Goal: Task Accomplishment & Management: Manage account settings

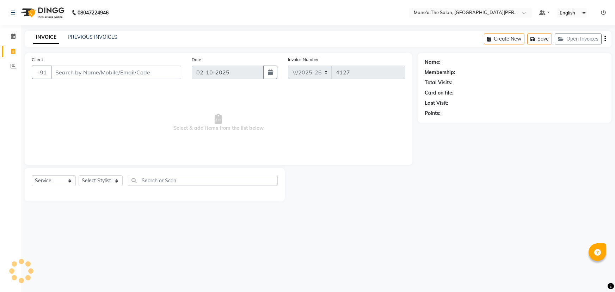
select select "7205"
select select "service"
click at [107, 181] on select "Select Stylist Anil Faeam Junaid New Manager [PERSON_NAME] Owner Rani [PERSON_N…" at bounding box center [101, 180] width 44 height 11
select select "85409"
click at [79, 175] on select "Select Stylist Anil Faeam Junaid New Manager [PERSON_NAME] Owner Rani [PERSON_N…" at bounding box center [101, 180] width 44 height 11
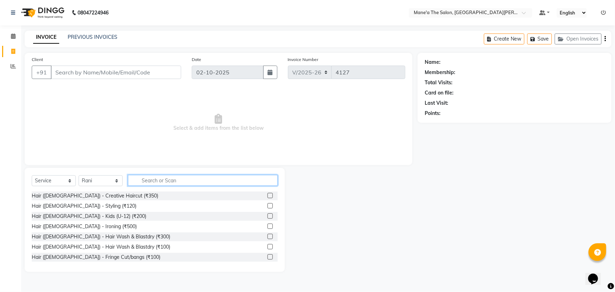
click at [152, 176] on input "text" at bounding box center [203, 180] width 150 height 11
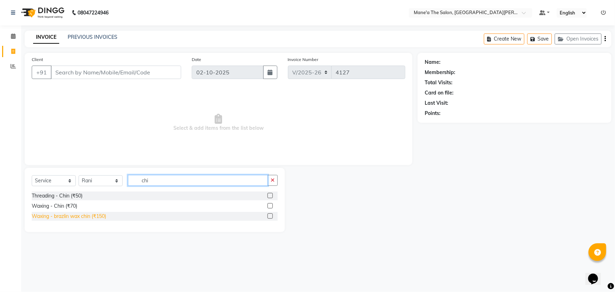
type input "chi"
click at [103, 216] on div "Waxing - brazlin wax chin (₹150)" at bounding box center [69, 215] width 74 height 7
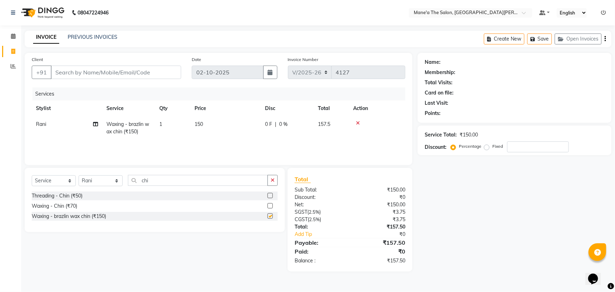
checkbox input "false"
click at [156, 174] on div "Select Service Product Membership Package Voucher Prepaid Gift Card Select Styl…" at bounding box center [155, 200] width 260 height 64
click at [158, 179] on input "chi" at bounding box center [198, 180] width 140 height 11
type input "c"
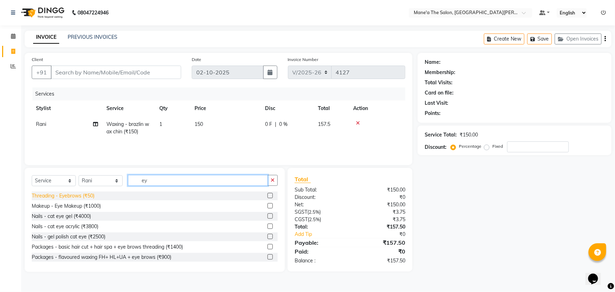
type input "ey"
click at [67, 197] on div "Threading - Eyebrows (₹50)" at bounding box center [63, 195] width 63 height 7
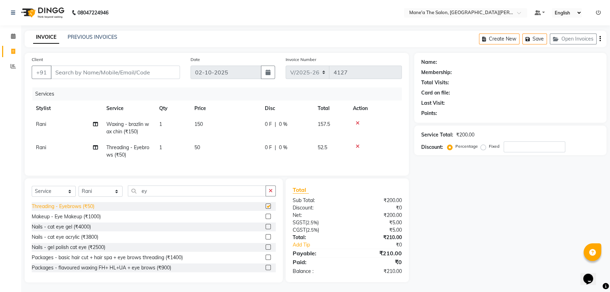
checkbox input "false"
click at [154, 194] on input "ey" at bounding box center [197, 190] width 138 height 11
type input "e"
type input "fo"
click at [90, 210] on div "Threading - Forehead (₹50)" at bounding box center [63, 206] width 62 height 7
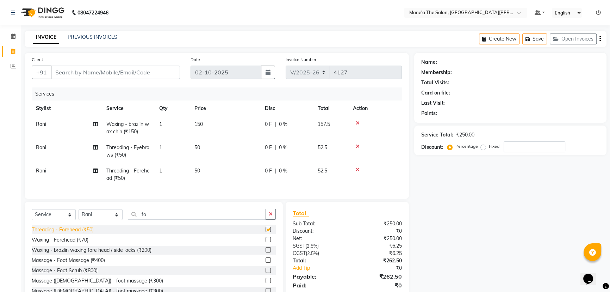
checkbox input "false"
click at [120, 72] on input "Client" at bounding box center [115, 72] width 129 height 13
type input "9"
type input "0"
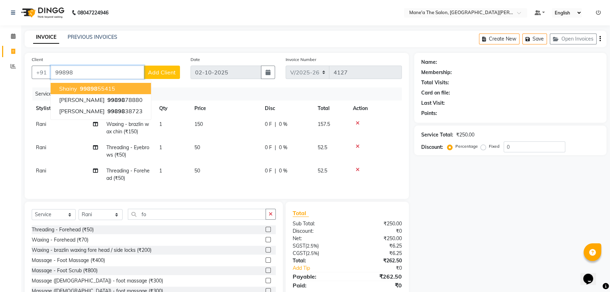
click at [118, 92] on button "shainy 99898 55415" at bounding box center [101, 88] width 100 height 11
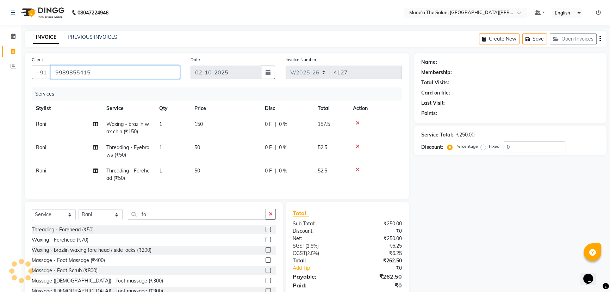
type input "9989855415"
select select "1: Object"
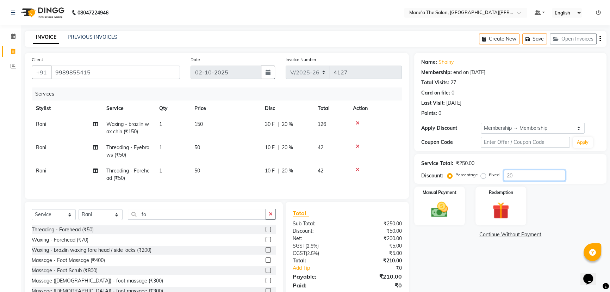
click at [512, 173] on input "20" at bounding box center [535, 175] width 62 height 11
type input "2"
type input "10"
click at [444, 214] on img at bounding box center [439, 209] width 29 height 20
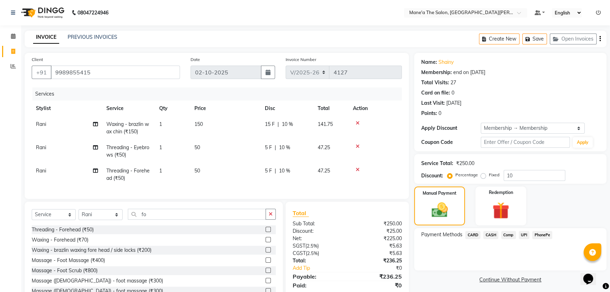
click at [545, 233] on span "PhonePe" at bounding box center [542, 235] width 20 height 8
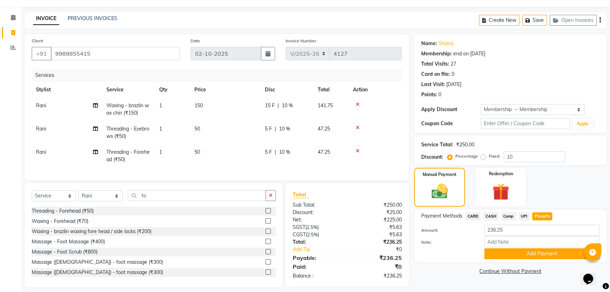
scroll to position [29, 0]
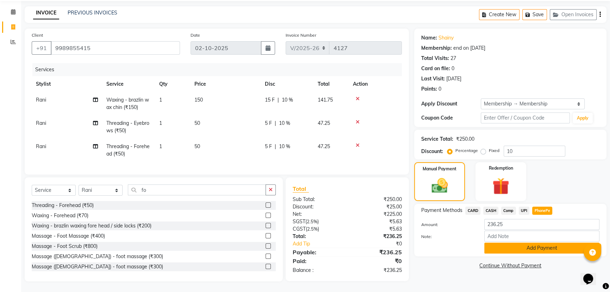
click at [546, 242] on button "Add Payment" at bounding box center [541, 247] width 115 height 11
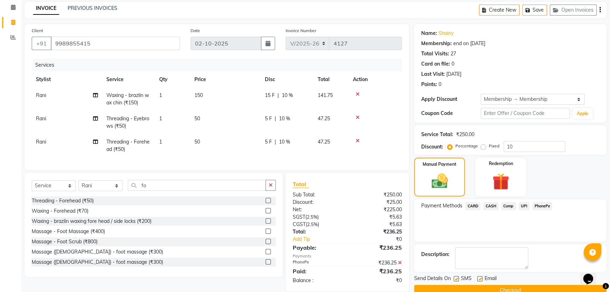
scroll to position [44, 0]
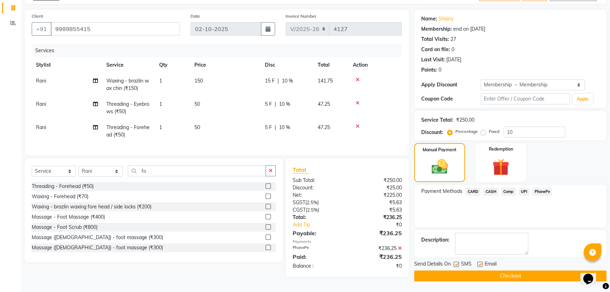
click at [497, 273] on button "Checkout" at bounding box center [510, 275] width 192 height 11
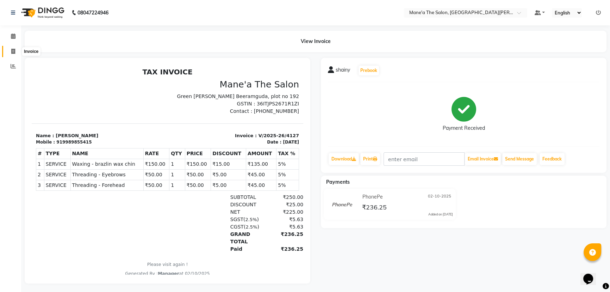
click at [14, 50] on icon at bounding box center [13, 51] width 4 height 5
select select "7205"
select select "service"
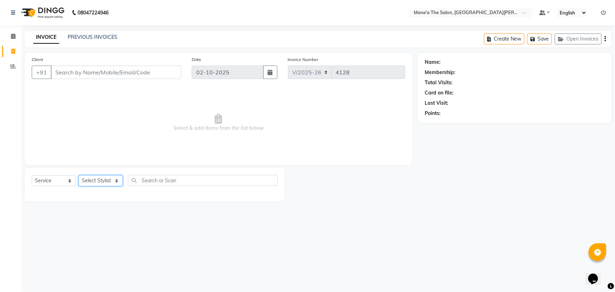
click at [118, 178] on select "Select Stylist Anil Faeam Junaid New Manager [PERSON_NAME] Owner Rani [PERSON_N…" at bounding box center [101, 180] width 44 height 11
click at [79, 175] on select "Select Stylist Anil Faeam Junaid New Manager [PERSON_NAME] Owner Rani [PERSON_N…" at bounding box center [101, 180] width 44 height 11
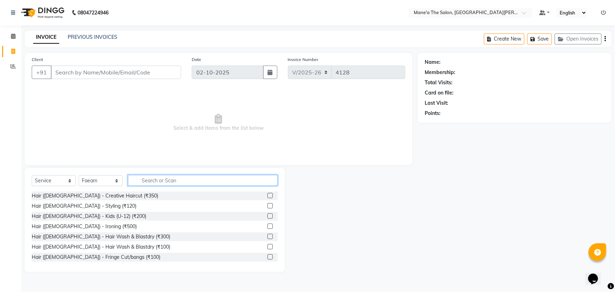
click at [151, 180] on input "text" at bounding box center [203, 180] width 150 height 11
click at [110, 176] on select "Select Stylist Anil Faeam Junaid New Manager [PERSON_NAME] Owner Rani [PERSON_N…" at bounding box center [101, 180] width 44 height 11
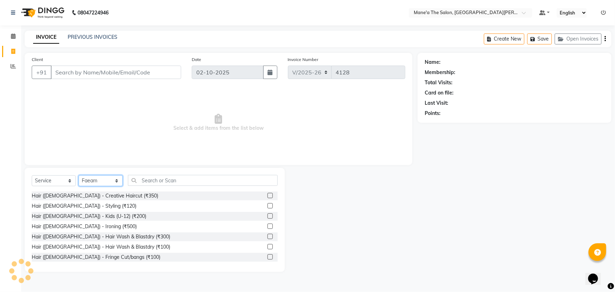
select select "85409"
click at [79, 175] on select "Select Stylist Anil Faeam Junaid New Manager [PERSON_NAME] Owner Rani [PERSON_N…" at bounding box center [101, 180] width 44 height 11
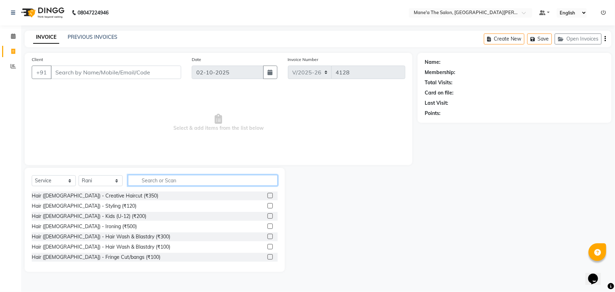
click at [150, 176] on input "text" at bounding box center [203, 180] width 150 height 11
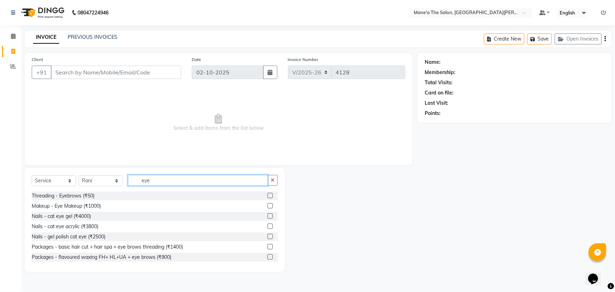
type input "eye"
click at [95, 195] on div "Threading - Eyebrows (₹50)" at bounding box center [155, 195] width 246 height 9
click at [73, 196] on div "Threading - Eyebrows (₹50)" at bounding box center [63, 195] width 63 height 7
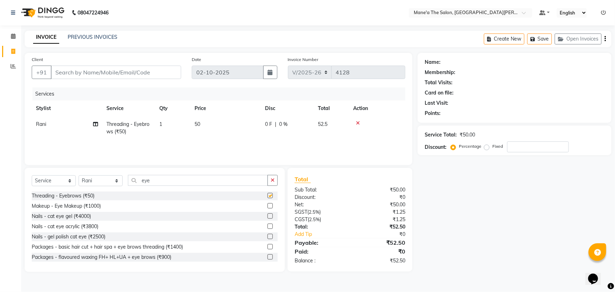
checkbox input "false"
drag, startPoint x: 145, startPoint y: 180, endPoint x: 121, endPoint y: 186, distance: 24.9
click at [146, 180] on input "eye" at bounding box center [198, 180] width 140 height 11
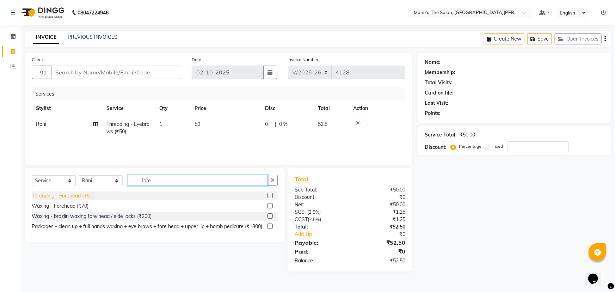
type input "fore"
click at [69, 194] on div "Threading - Forehead (₹50)" at bounding box center [63, 195] width 62 height 7
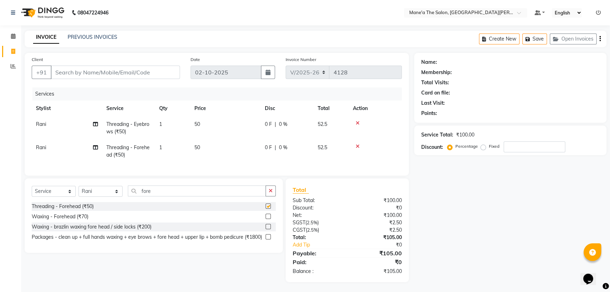
checkbox input "false"
click at [169, 196] on input "fore" at bounding box center [197, 190] width 138 height 11
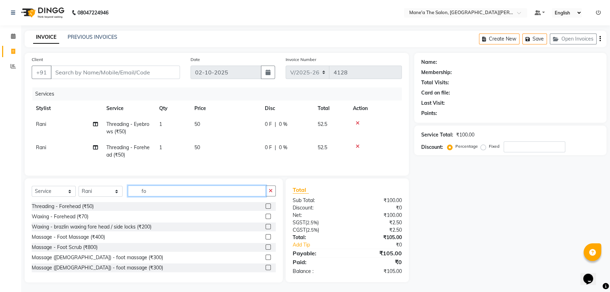
type input "f"
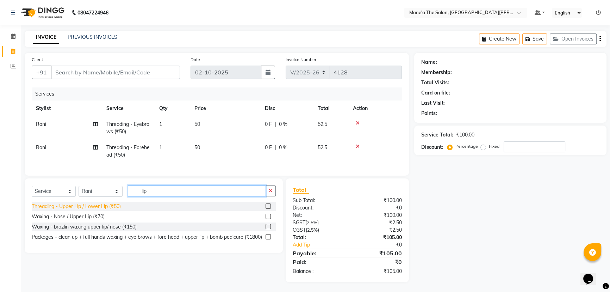
type input "lip"
click at [67, 210] on div "Threading - Upper Lip / Lower Lip (₹50)" at bounding box center [76, 206] width 89 height 7
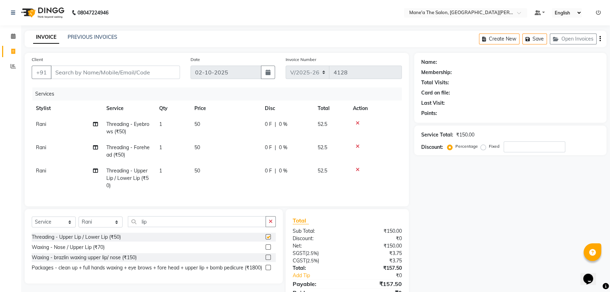
checkbox input "false"
click at [156, 227] on input "lip" at bounding box center [197, 221] width 138 height 11
type input "l"
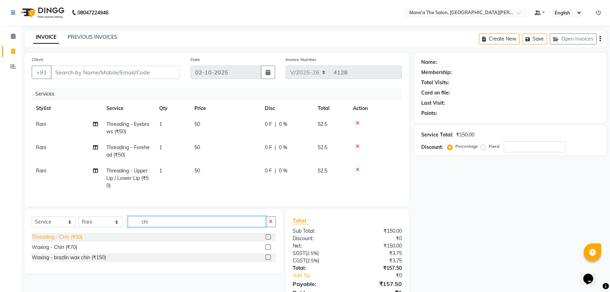
type input "chi"
click at [56, 241] on div "Threading - Chin (₹50)" at bounding box center [57, 236] width 51 height 7
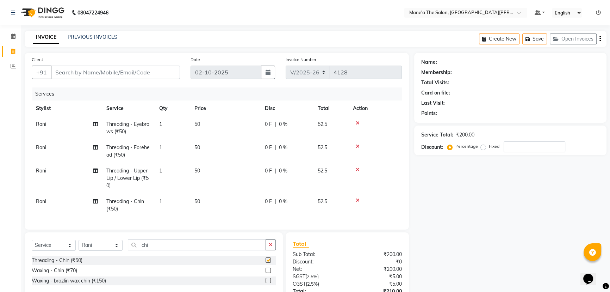
checkbox input "false"
click at [118, 250] on select "Select Stylist Anil Faeam Junaid New Manager [PERSON_NAME] Owner Rani [PERSON_N…" at bounding box center [101, 245] width 44 height 11
select select "87897"
click at [79, 244] on select "Select Stylist Anil Faeam Junaid New Manager [PERSON_NAME] Owner Rani [PERSON_N…" at bounding box center [101, 245] width 44 height 11
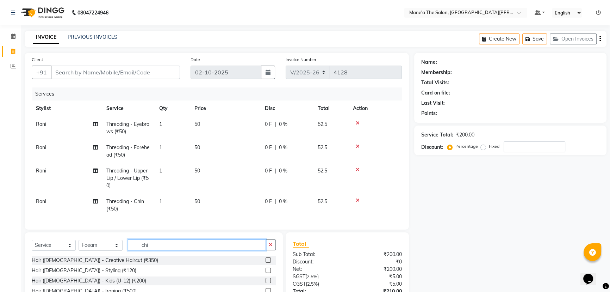
click at [161, 250] on input "chi" at bounding box center [197, 244] width 138 height 11
type input "c"
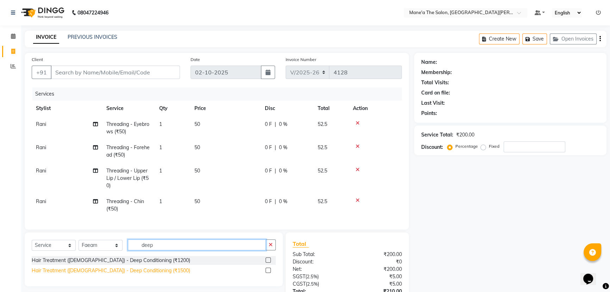
type input "deep"
click at [113, 274] on div "Hair Treatment ([DEMOGRAPHIC_DATA]) - Deep Conditioning (₹1500)" at bounding box center [111, 270] width 158 height 7
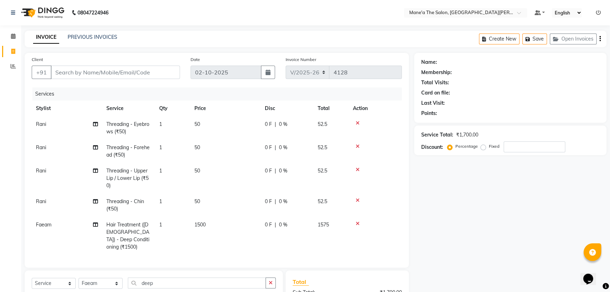
checkbox input "false"
click at [169, 281] on input "deep" at bounding box center [197, 282] width 138 height 11
type input "d"
type input "n"
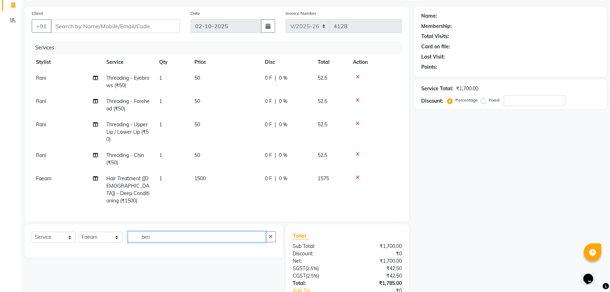
scroll to position [64, 0]
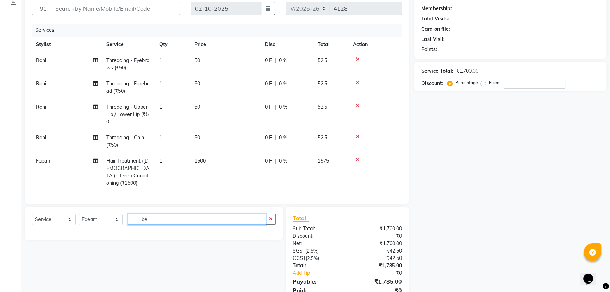
type input "b"
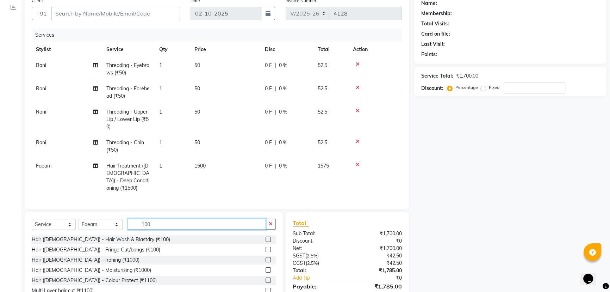
scroll to position [58, 0]
type input "1"
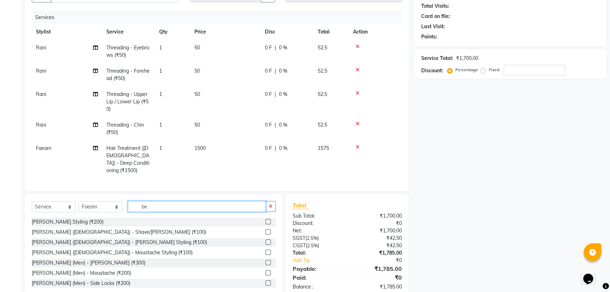
scroll to position [91, 0]
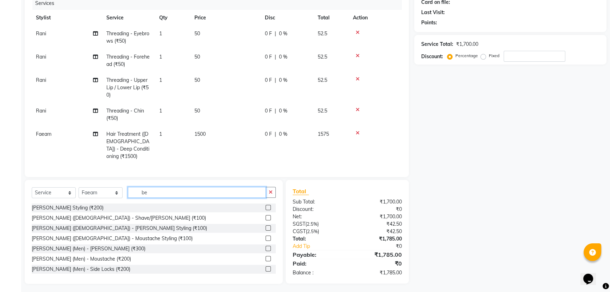
type input "b"
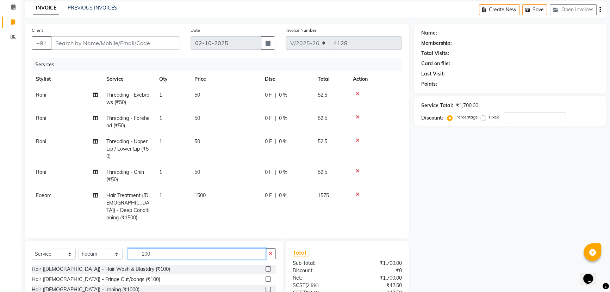
scroll to position [26, 0]
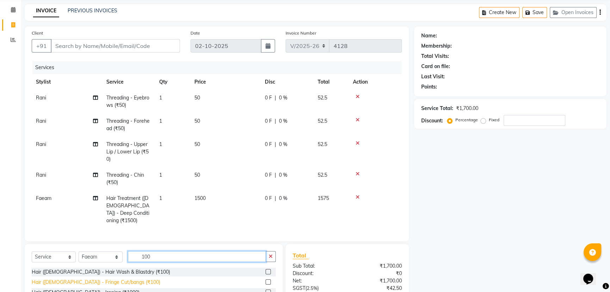
type input "100"
click at [78, 278] on div "Hair ([DEMOGRAPHIC_DATA]) - Fringe Cut/bangs (₹100)" at bounding box center [96, 281] width 129 height 7
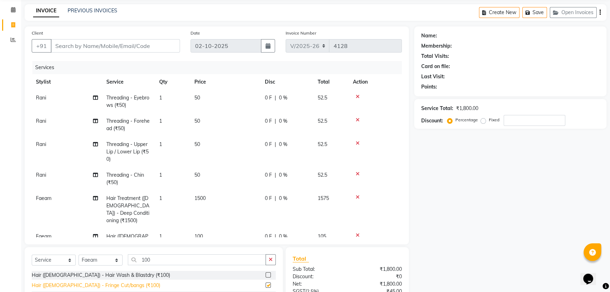
checkbox input "false"
click at [117, 259] on select "Select Stylist Anil Faeam Junaid New Manager [PERSON_NAME] Owner Rani [PERSON_N…" at bounding box center [101, 259] width 44 height 11
select select "85411"
click at [79, 254] on select "Select Stylist Anil Faeam Junaid New Manager [PERSON_NAME] Owner Rani [PERSON_N…" at bounding box center [101, 259] width 44 height 11
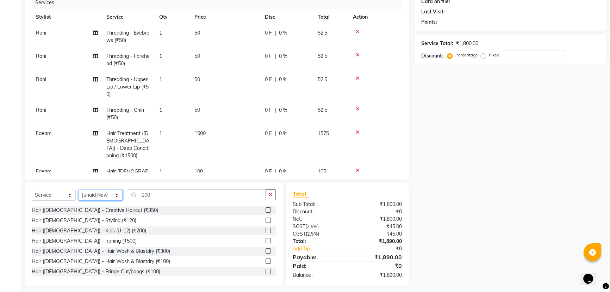
scroll to position [96, 0]
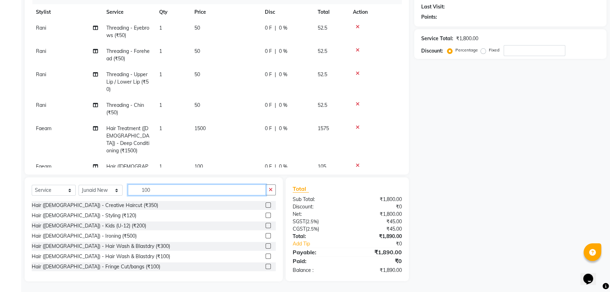
click at [170, 186] on input "100" at bounding box center [197, 189] width 138 height 11
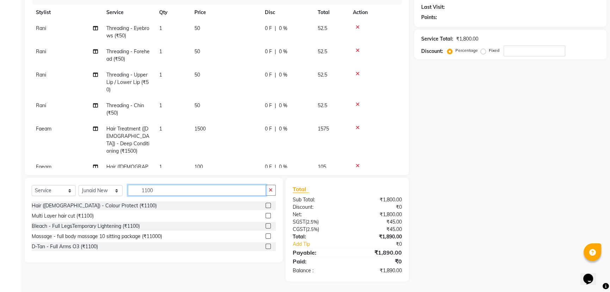
scroll to position [96, 0]
type input "1"
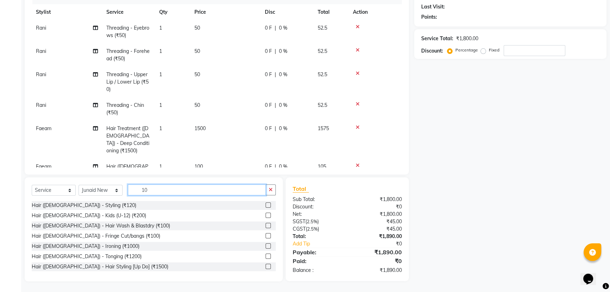
type input "100"
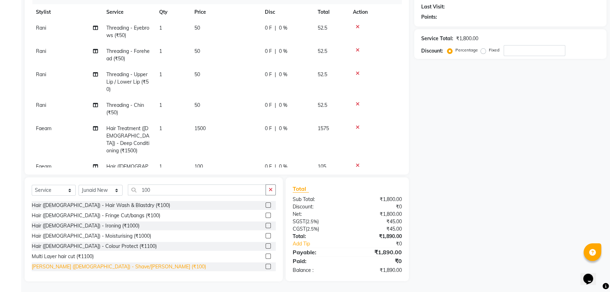
click at [69, 265] on div "[PERSON_NAME] ([DEMOGRAPHIC_DATA]) - Shave/[PERSON_NAME] (₹100)" at bounding box center [119, 266] width 174 height 7
checkbox input "false"
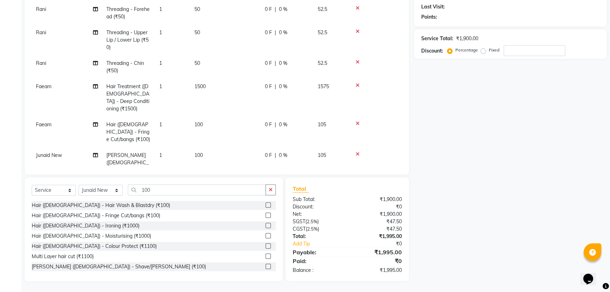
scroll to position [48, 0]
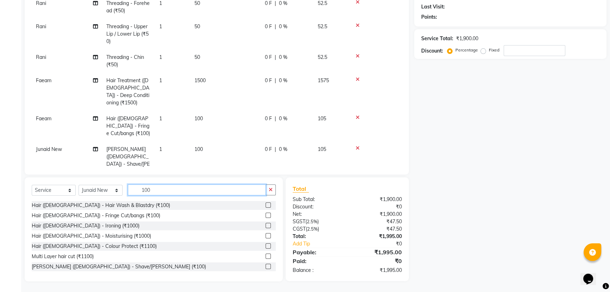
click at [172, 189] on input "100" at bounding box center [197, 189] width 138 height 11
type input "1"
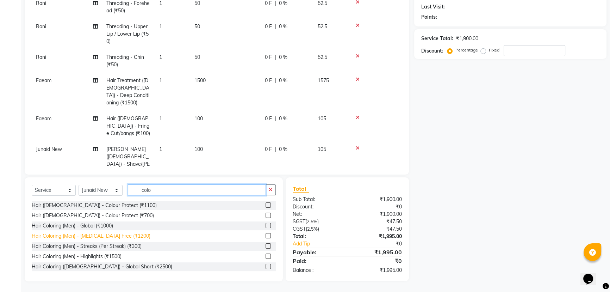
type input "colo"
click at [89, 236] on div "Hair Coloring (Men) - [MEDICAL_DATA] Free (₹1200)" at bounding box center [91, 235] width 119 height 7
checkbox input "false"
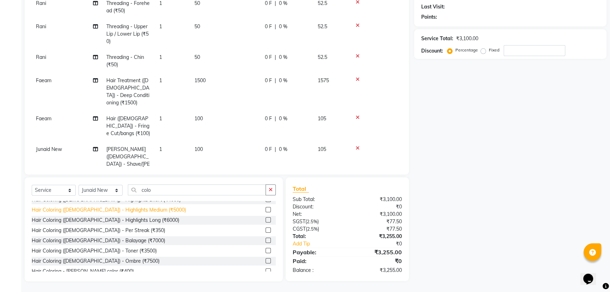
scroll to position [160, 0]
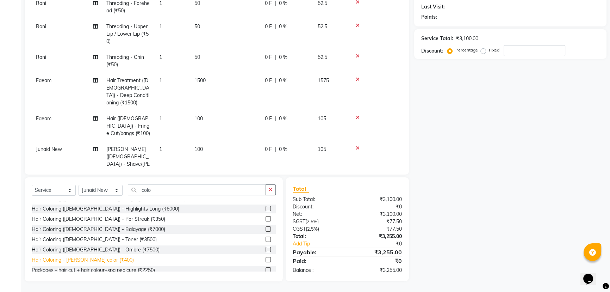
click at [79, 259] on div "Hair Coloring - [PERSON_NAME] color (₹400)" at bounding box center [83, 259] width 102 height 7
checkbox input "false"
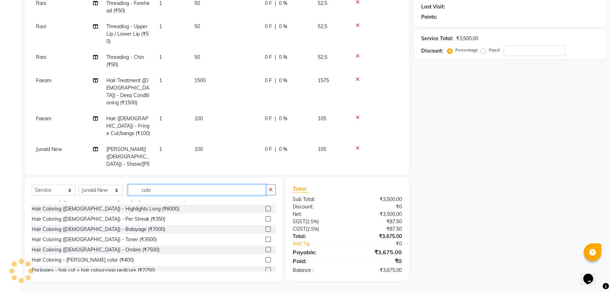
click at [232, 190] on input "colo" at bounding box center [197, 189] width 138 height 11
type input "c"
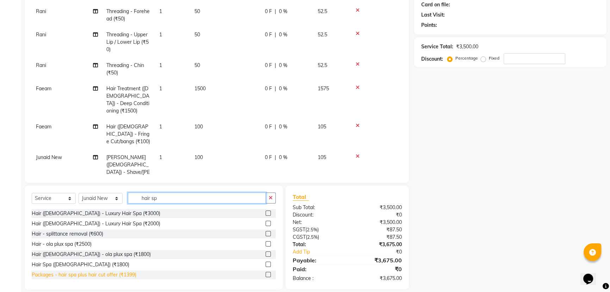
scroll to position [96, 0]
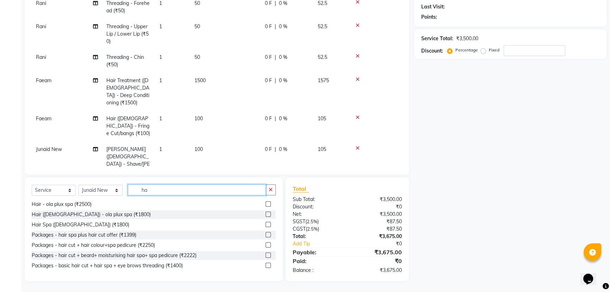
type input "h"
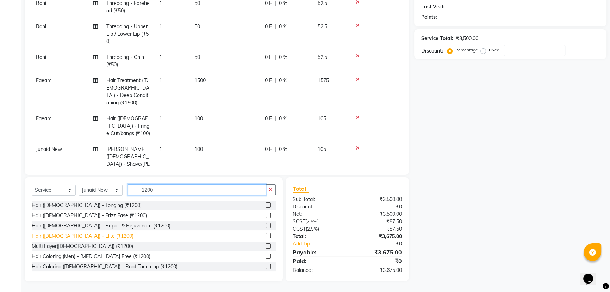
type input "1200"
click at [69, 237] on div "Hair ([DEMOGRAPHIC_DATA]) - Elite (₹1200)" at bounding box center [83, 235] width 102 height 7
checkbox input "false"
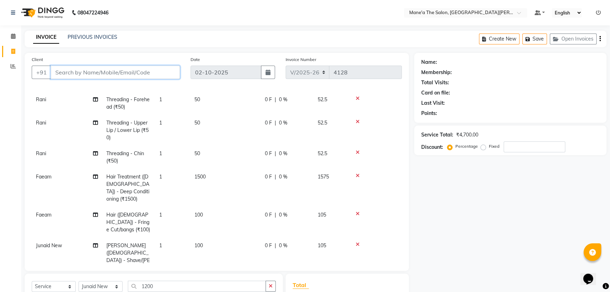
click at [76, 67] on input "Client" at bounding box center [115, 72] width 129 height 13
type input "9"
type input "0"
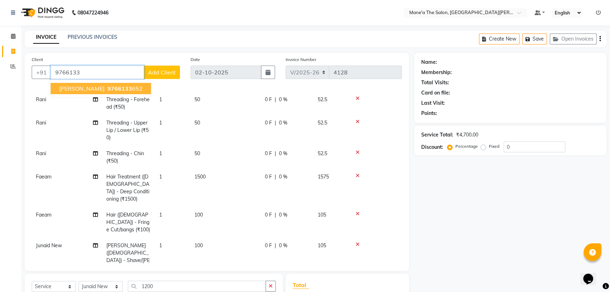
click at [81, 87] on span "[PERSON_NAME]" at bounding box center [81, 88] width 45 height 7
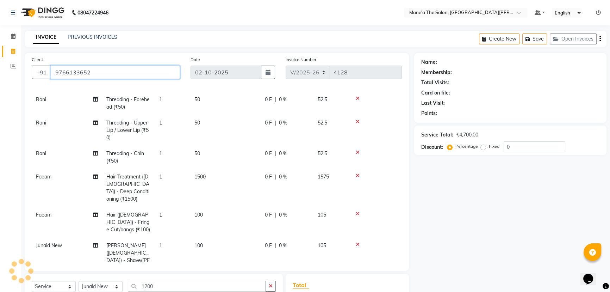
type input "9766133652"
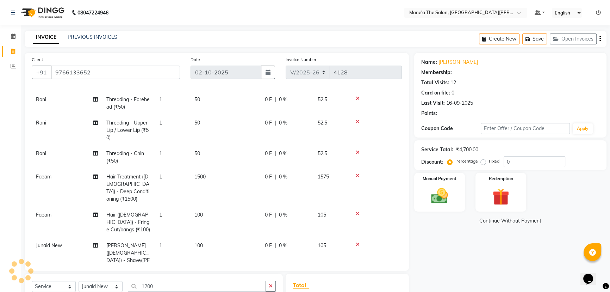
type input "20"
select select "1: Object"
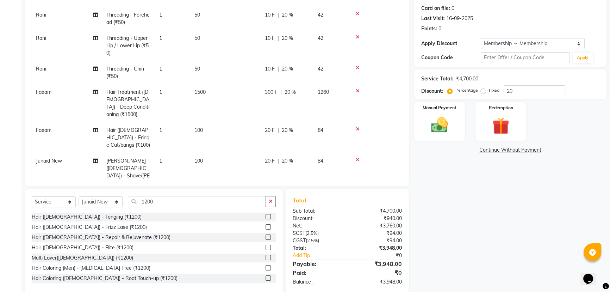
scroll to position [96, 0]
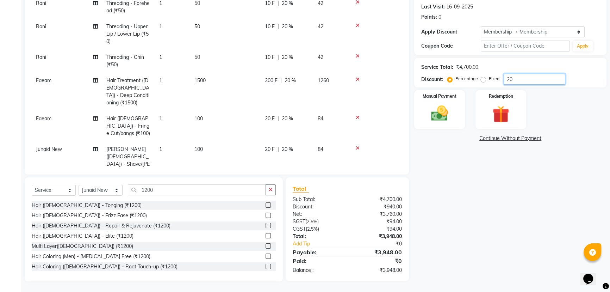
click at [531, 80] on input "20" at bounding box center [535, 79] width 62 height 11
type input "2"
click at [447, 113] on img at bounding box center [439, 113] width 29 height 20
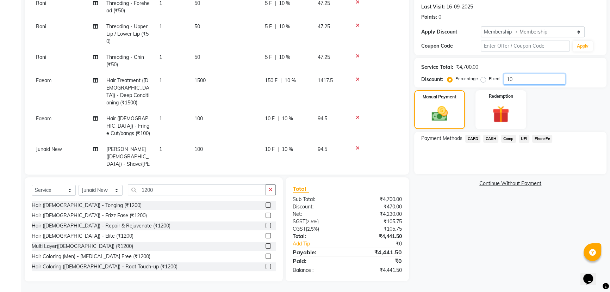
click at [531, 79] on input "10" at bounding box center [535, 79] width 62 height 11
type input "1"
type input "10"
click at [544, 138] on span "PhonePe" at bounding box center [542, 139] width 20 height 8
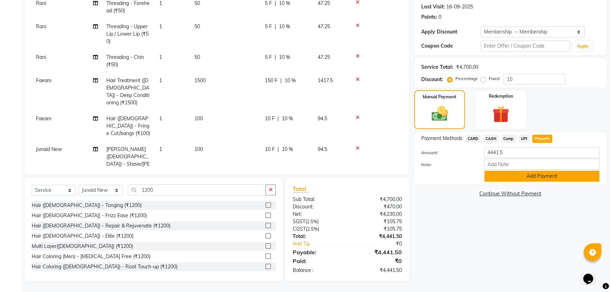
click at [535, 178] on button "Add Payment" at bounding box center [541, 175] width 115 height 11
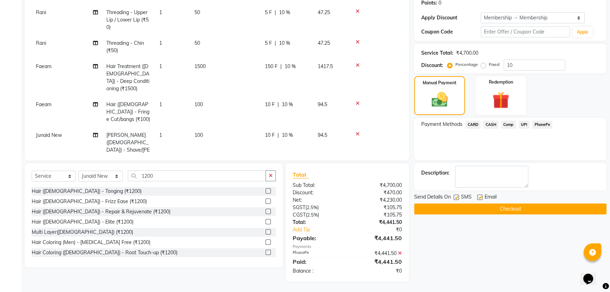
scroll to position [111, 0]
click at [517, 206] on button "Checkout" at bounding box center [510, 208] width 192 height 11
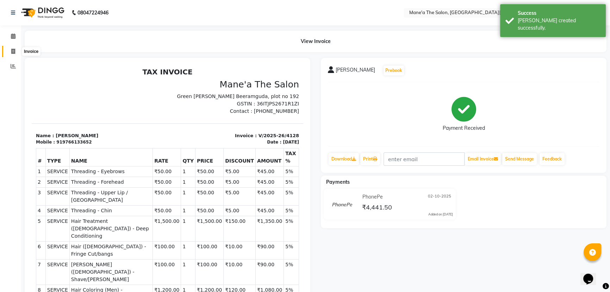
click at [11, 49] on icon at bounding box center [13, 51] width 4 height 5
select select "7205"
select select "service"
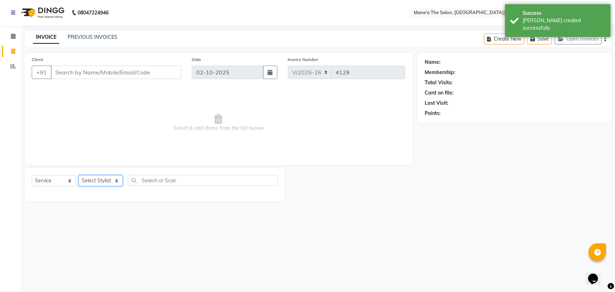
click at [117, 181] on select "Select Stylist Anil Faeam Junaid New Manager [PERSON_NAME] Owner Rani [PERSON_N…" at bounding box center [101, 180] width 44 height 11
select select "85409"
click at [79, 175] on select "Select Stylist Anil Faeam Junaid New Manager [PERSON_NAME] Owner Rani [PERSON_N…" at bounding box center [101, 180] width 44 height 11
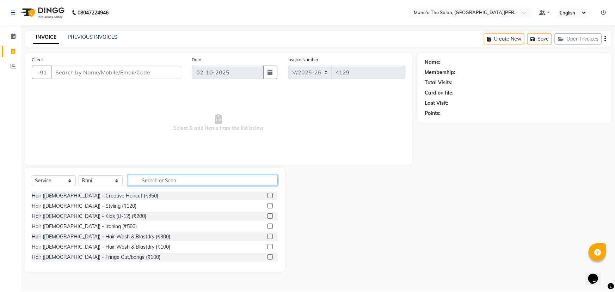
click at [146, 183] on input "text" at bounding box center [203, 180] width 150 height 11
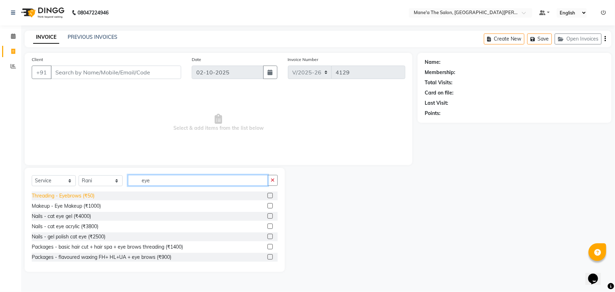
type input "eye"
click at [54, 199] on div "Threading - Eyebrows (₹50)" at bounding box center [63, 195] width 63 height 7
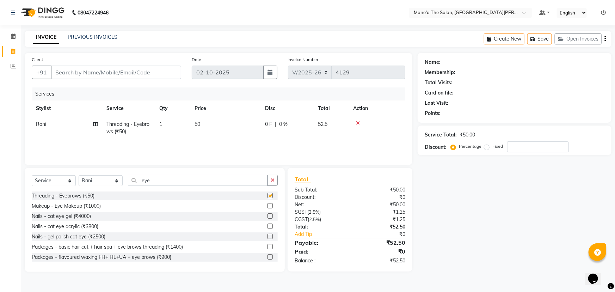
checkbox input "false"
click at [163, 178] on input "eye" at bounding box center [198, 180] width 140 height 11
type input "e"
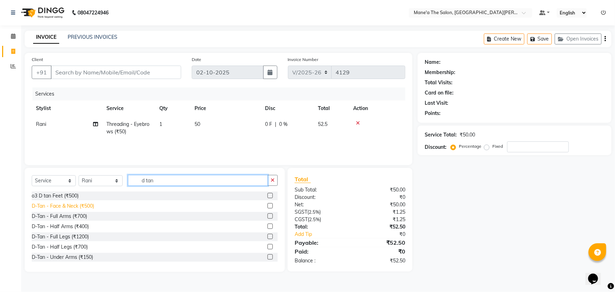
type input "d tan"
click at [59, 206] on div "D-Tan - Face & Neck (₹500)" at bounding box center [63, 205] width 62 height 7
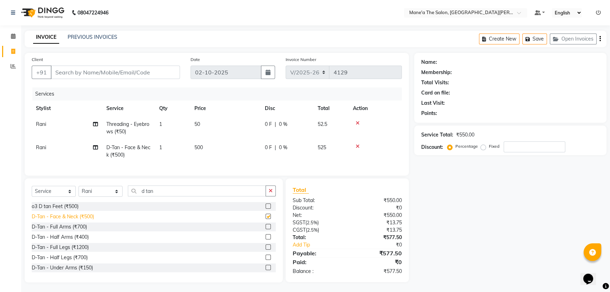
checkbox input "false"
click at [91, 72] on input "Client" at bounding box center [115, 72] width 129 height 13
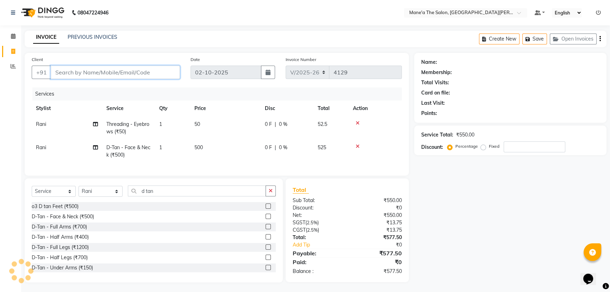
type input "7"
type input "0"
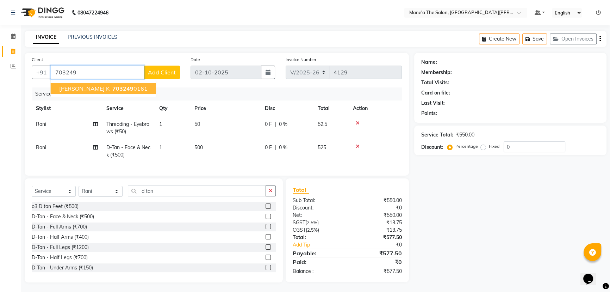
click at [82, 85] on span "[PERSON_NAME] K" at bounding box center [84, 88] width 50 height 7
type input "7032490161"
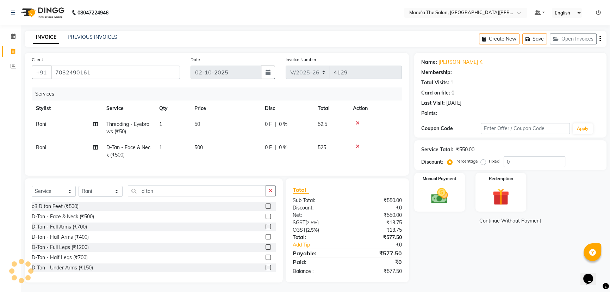
type input "20"
select select "1: Object"
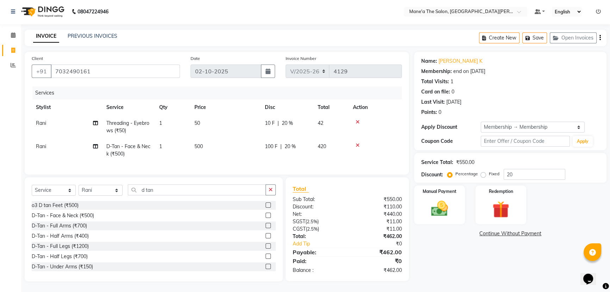
scroll to position [6, 0]
click at [517, 169] on input "20" at bounding box center [535, 174] width 62 height 11
type input "2"
type input "10"
click at [439, 207] on img at bounding box center [439, 208] width 29 height 20
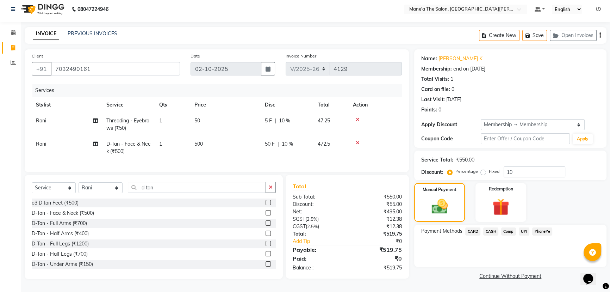
click at [494, 228] on span "CASH" at bounding box center [490, 231] width 15 height 8
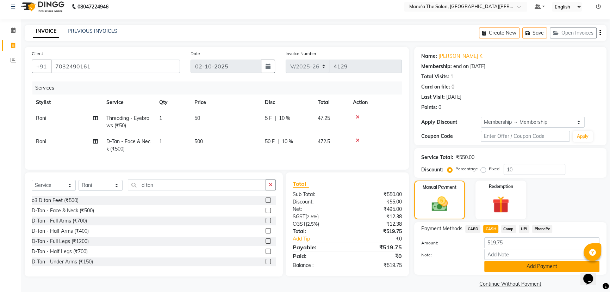
scroll to position [13, 0]
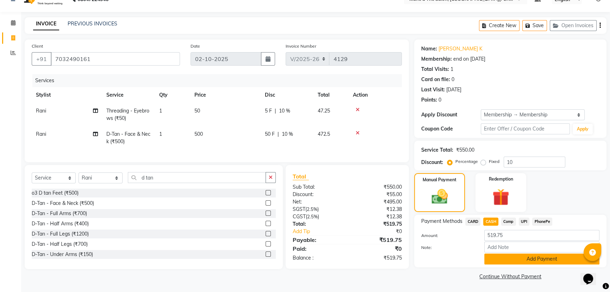
click at [548, 257] on button "Add Payment" at bounding box center [541, 258] width 115 height 11
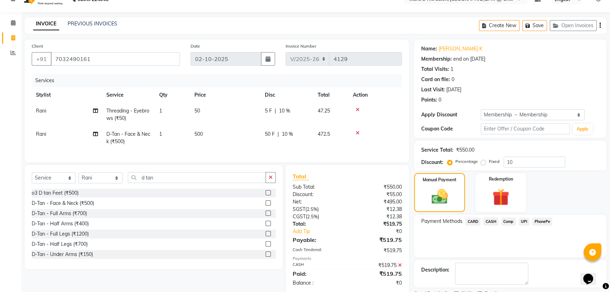
scroll to position [43, 0]
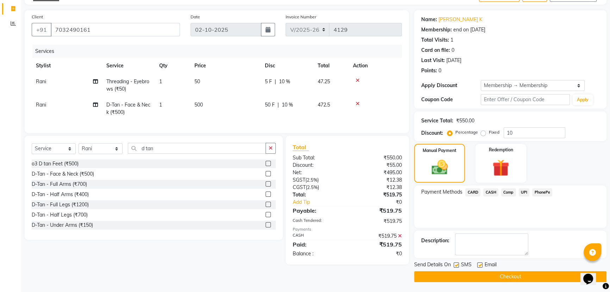
click at [533, 271] on button "Checkout" at bounding box center [510, 276] width 192 height 11
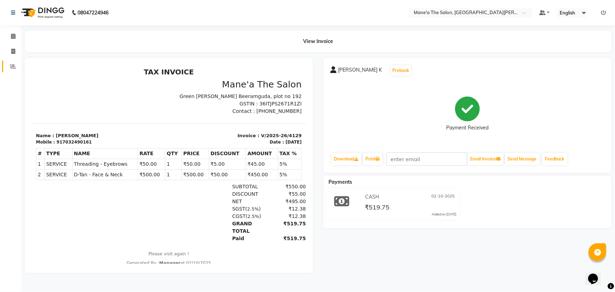
click at [11, 62] on link "Reports" at bounding box center [10, 67] width 17 height 12
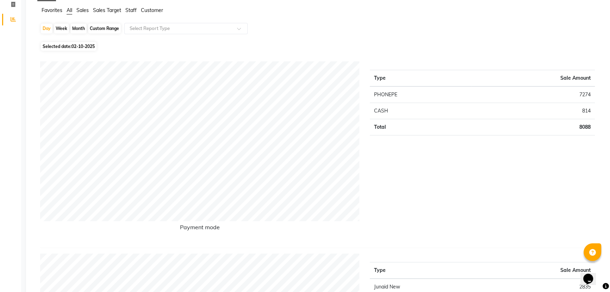
scroll to position [32, 0]
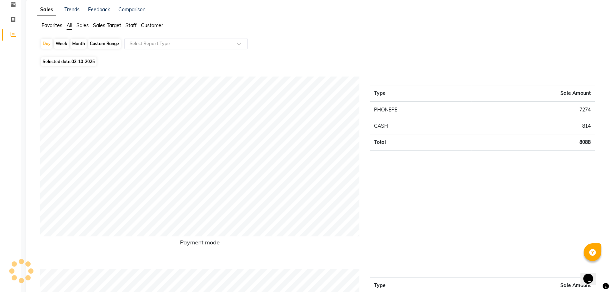
click at [80, 43] on div "Month" at bounding box center [78, 44] width 16 height 10
select select "10"
select select "2025"
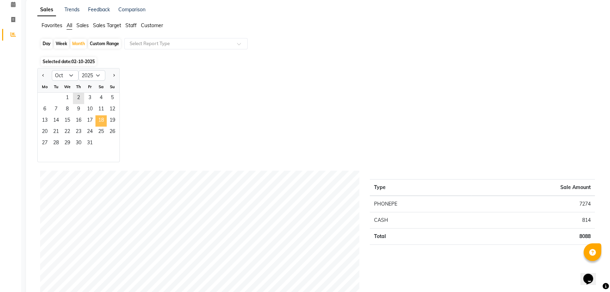
click at [99, 115] on span "18" at bounding box center [100, 120] width 11 height 11
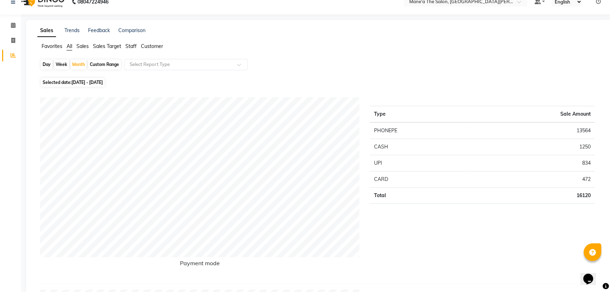
scroll to position [0, 0]
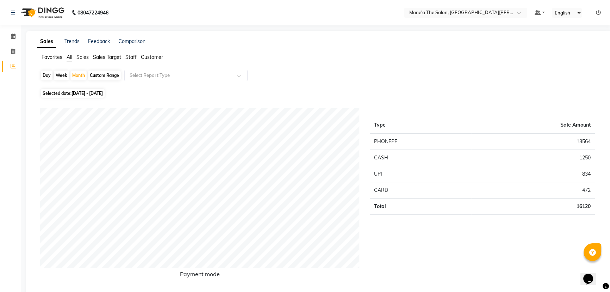
click at [46, 73] on div "Day" at bounding box center [47, 75] width 12 height 10
select select "10"
select select "2025"
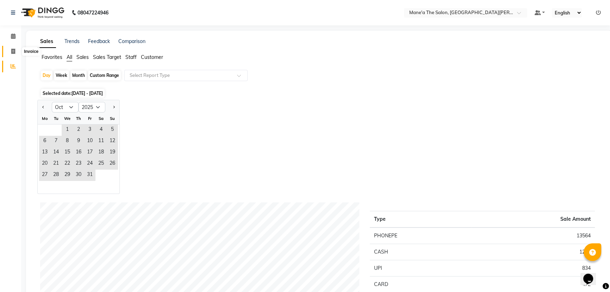
click at [10, 48] on span at bounding box center [13, 52] width 12 height 8
select select "7205"
select select "service"
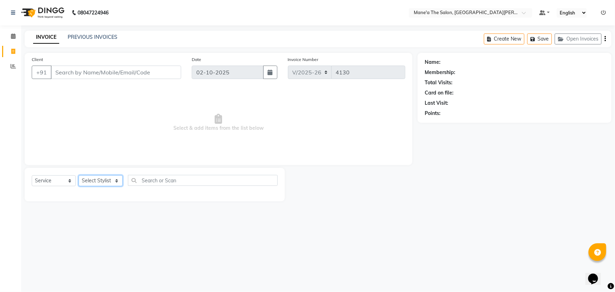
click at [114, 178] on select "Select Stylist Anil Faeam Junaid New Manager [PERSON_NAME] Owner Rani [PERSON_N…" at bounding box center [101, 180] width 44 height 11
select select "85409"
click at [79, 175] on select "Select Stylist Anil Faeam Junaid New Manager [PERSON_NAME] Owner Rani [PERSON_N…" at bounding box center [101, 180] width 44 height 11
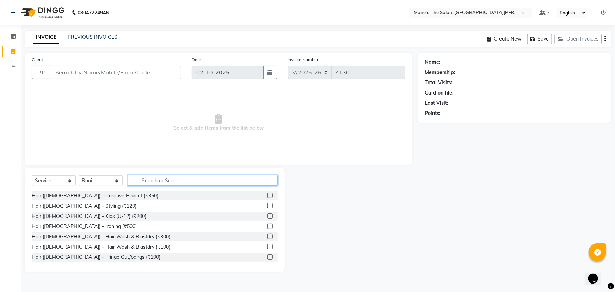
click at [177, 176] on input "text" at bounding box center [203, 180] width 150 height 11
click at [169, 174] on div "Select Service Product Membership Package Voucher Prepaid Gift Card Select Styl…" at bounding box center [155, 220] width 260 height 104
click at [166, 180] on input "text" at bounding box center [203, 180] width 150 height 11
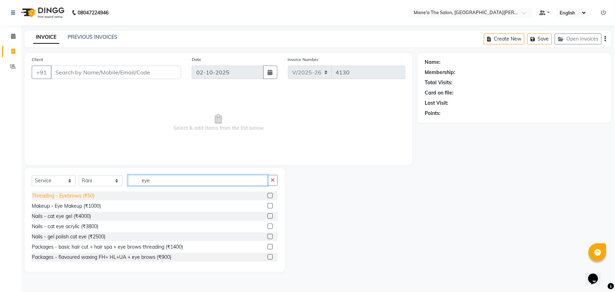
type input "eye"
click at [70, 194] on div "Threading - Eyebrows (₹50)" at bounding box center [63, 195] width 63 height 7
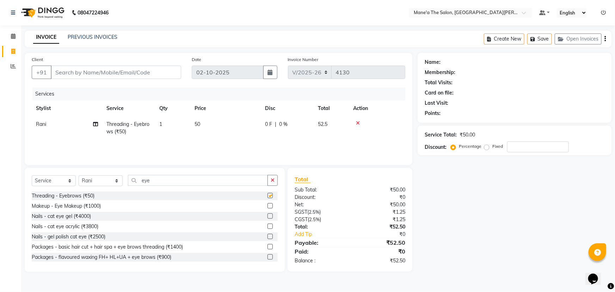
checkbox input "false"
click at [268, 177] on button "button" at bounding box center [272, 180] width 10 height 11
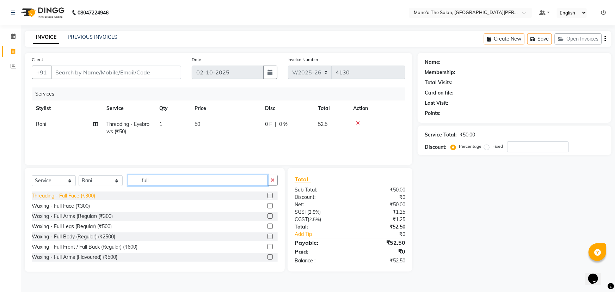
type input "full"
click at [91, 194] on div "Threading - Full Face (₹300)" at bounding box center [63, 195] width 63 height 7
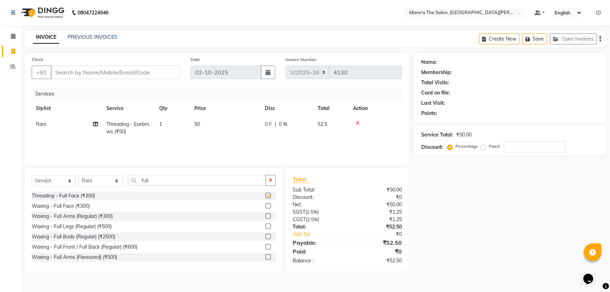
checkbox input "false"
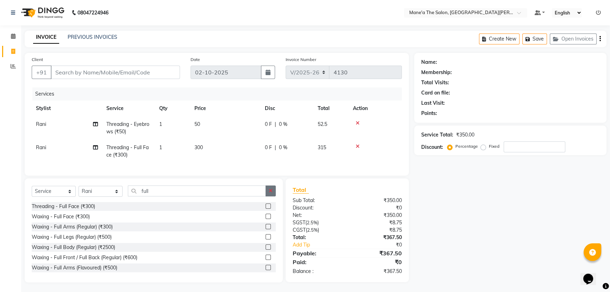
click at [269, 193] on icon "button" at bounding box center [271, 190] width 4 height 5
type input "full"
click at [88, 241] on div "Waxing - Full Legs (Regular) (₹500)" at bounding box center [72, 236] width 80 height 7
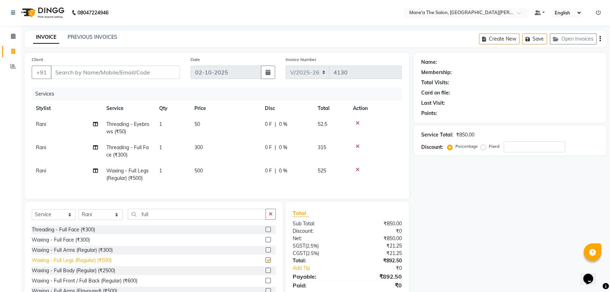
checkbox input "false"
click at [357, 169] on icon at bounding box center [358, 169] width 4 height 5
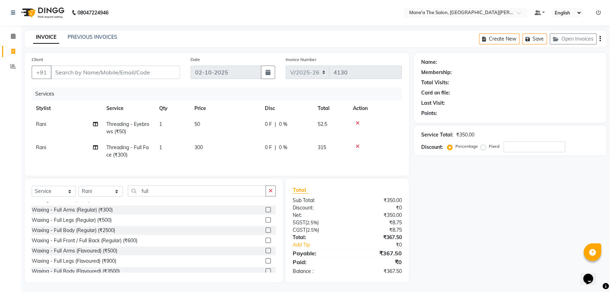
scroll to position [32, 0]
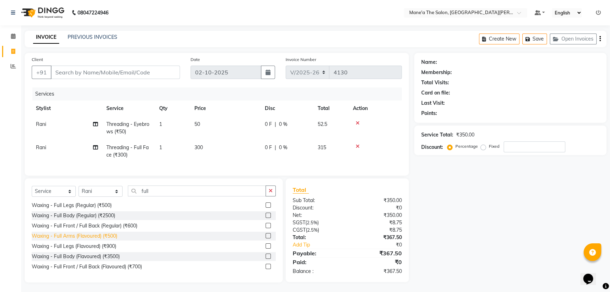
click at [56, 240] on div "Waxing - Full Arms (Flavoured) (₹500)" at bounding box center [75, 235] width 86 height 7
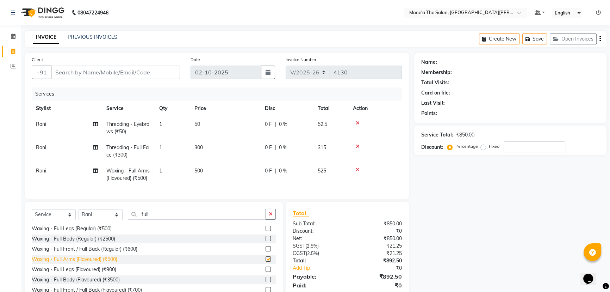
checkbox input "false"
click at [269, 216] on icon "button" at bounding box center [271, 213] width 4 height 5
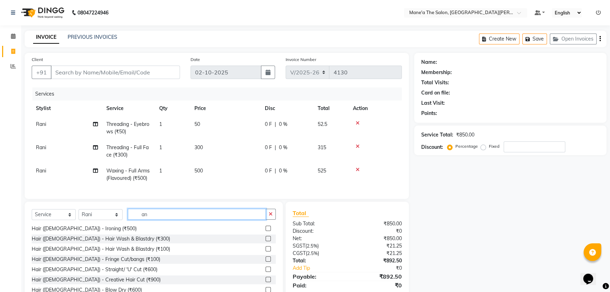
scroll to position [0, 0]
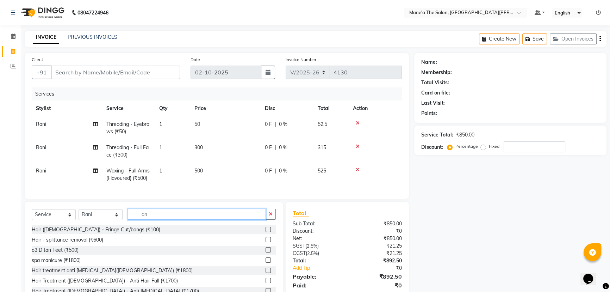
type input "a"
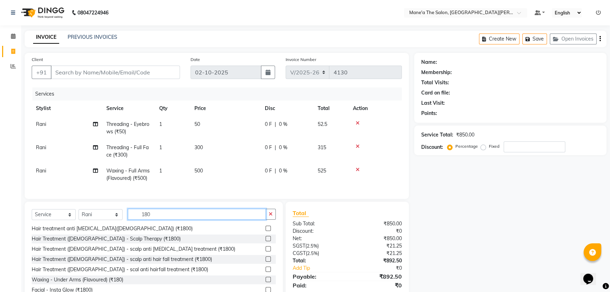
scroll to position [64, 0]
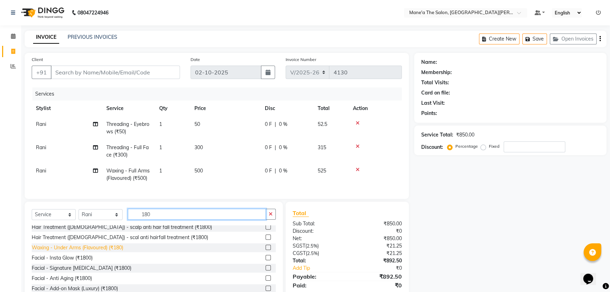
type input "180"
click at [82, 251] on div "Waxing - Under Arms (Flavoured) (₹180)" at bounding box center [78, 247] width 92 height 7
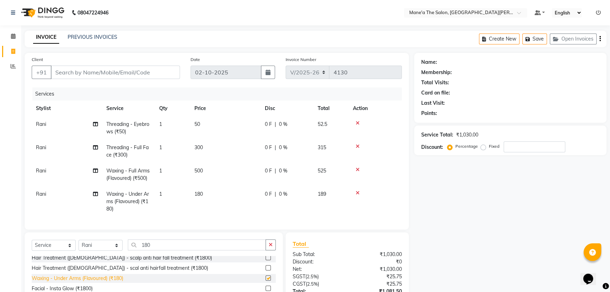
checkbox input "false"
click at [272, 247] on icon "button" at bounding box center [271, 244] width 4 height 5
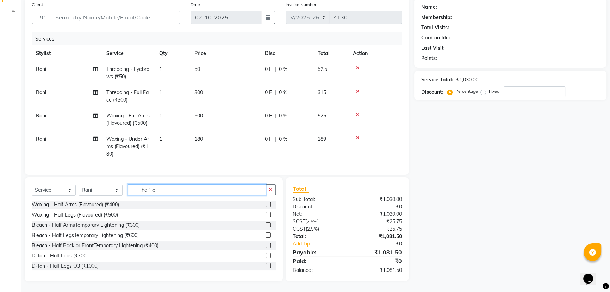
scroll to position [60, 0]
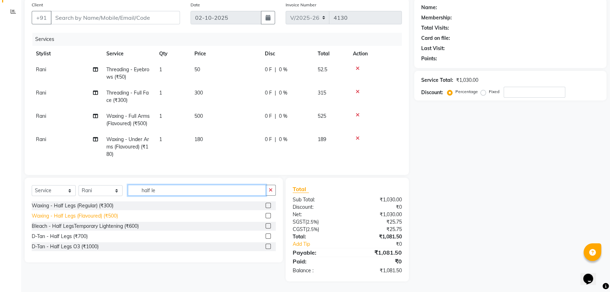
type input "half le"
click at [66, 215] on div "Waxing - Half Legs (Flavoured) (₹500)" at bounding box center [75, 215] width 86 height 7
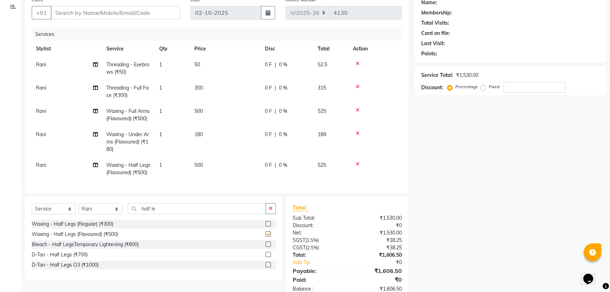
checkbox input "false"
click at [268, 208] on button "button" at bounding box center [271, 208] width 10 height 11
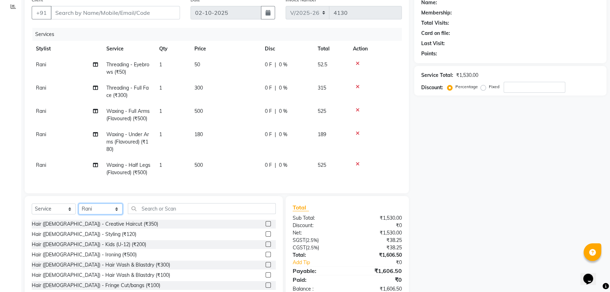
click at [101, 214] on select "Select Stylist Anil Faeam Junaid New Manager [PERSON_NAME] Owner Rani [PERSON_N…" at bounding box center [101, 208] width 44 height 11
select select "82059"
click at [79, 208] on select "Select Stylist Anil Faeam Junaid New Manager [PERSON_NAME] Owner Rani [PERSON_N…" at bounding box center [101, 208] width 44 height 11
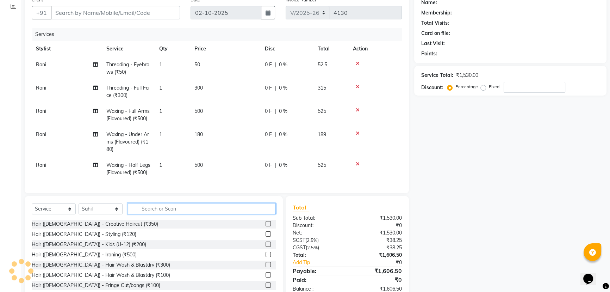
click at [155, 212] on input "text" at bounding box center [202, 208] width 148 height 11
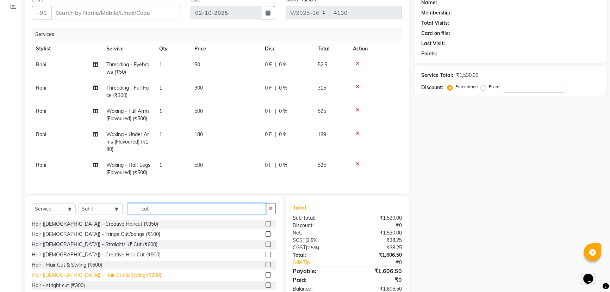
type input "cut"
click at [85, 278] on div "Hair ([DEMOGRAPHIC_DATA]) - Hair Cut & Styling (₹200)" at bounding box center [97, 274] width 130 height 7
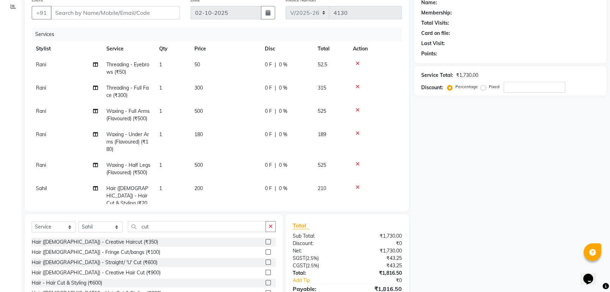
checkbox input "false"
click at [270, 226] on icon "button" at bounding box center [271, 226] width 4 height 5
click at [99, 223] on select "Select Stylist Anil Faeam Junaid New Manager [PERSON_NAME] Owner Rani [PERSON_N…" at bounding box center [101, 226] width 44 height 11
select select "85411"
click at [79, 221] on select "Select Stylist Anil Faeam Junaid New Manager [PERSON_NAME] Owner Rani [PERSON_N…" at bounding box center [101, 226] width 44 height 11
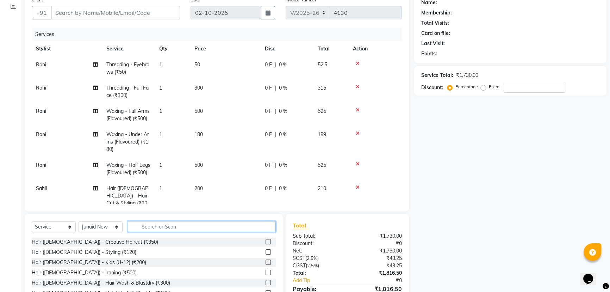
click at [160, 228] on input "text" at bounding box center [202, 226] width 148 height 11
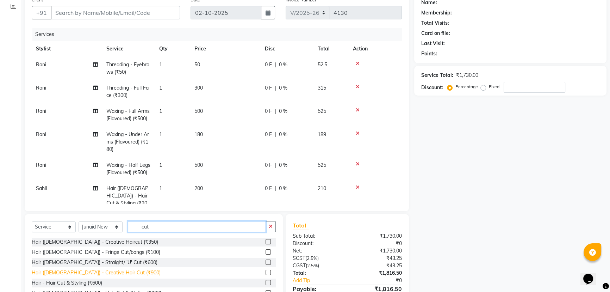
type input "cut"
click at [65, 269] on div "Hair ([DEMOGRAPHIC_DATA]) - Creative Hair Cut (₹900)" at bounding box center [96, 272] width 129 height 7
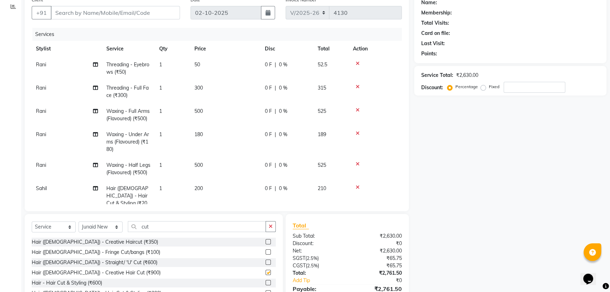
checkbox input "false"
click at [274, 225] on button "button" at bounding box center [271, 226] width 10 height 11
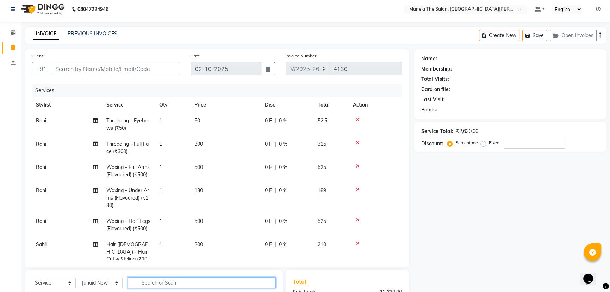
scroll to position [0, 0]
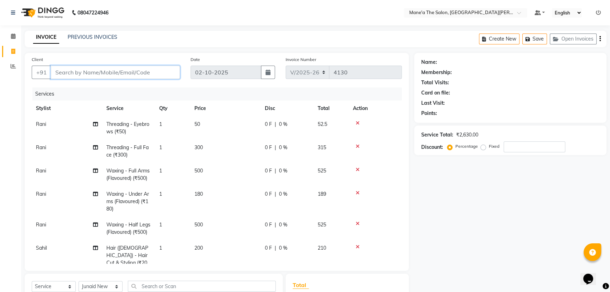
click at [100, 70] on input "Client" at bounding box center [115, 72] width 129 height 13
type input "9"
type input "0"
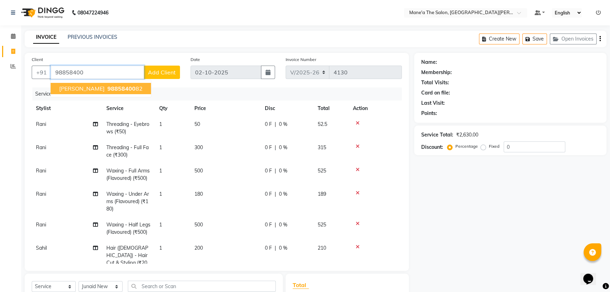
click at [107, 88] on span "98858400" at bounding box center [121, 88] width 28 height 7
type input "9885840082"
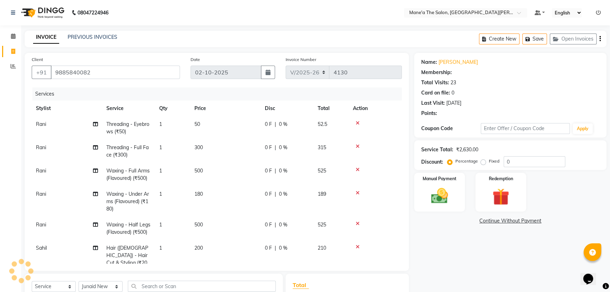
select select "1: Object"
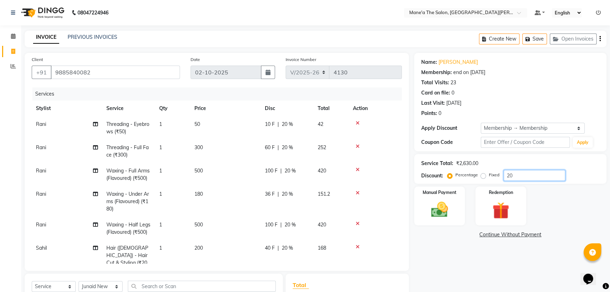
click at [514, 173] on input "20" at bounding box center [535, 175] width 62 height 11
type input "2"
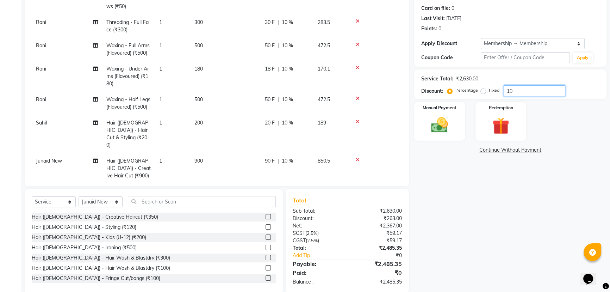
scroll to position [96, 0]
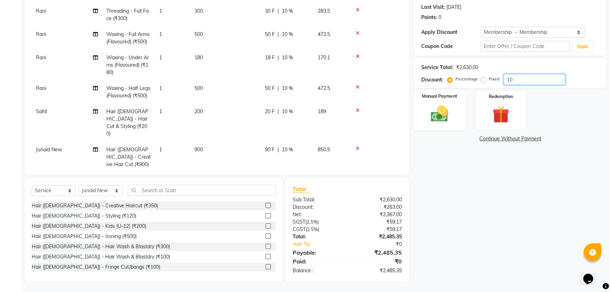
type input "10"
click at [427, 106] on img at bounding box center [439, 114] width 29 height 20
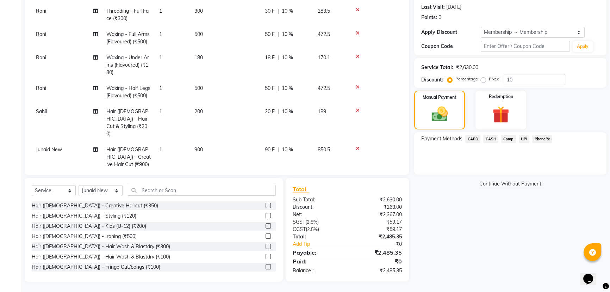
click at [545, 137] on span "PhonePe" at bounding box center [542, 139] width 20 height 8
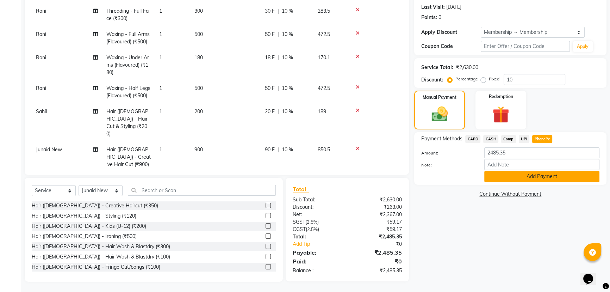
click at [535, 173] on button "Add Payment" at bounding box center [541, 176] width 115 height 11
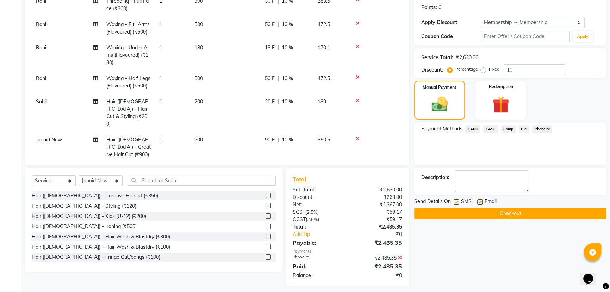
scroll to position [111, 0]
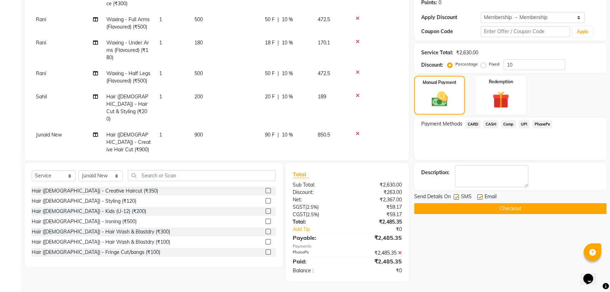
click at [511, 204] on button "Checkout" at bounding box center [510, 208] width 192 height 11
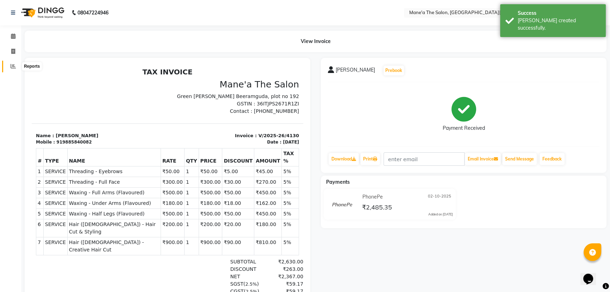
click at [8, 63] on span at bounding box center [13, 66] width 12 height 8
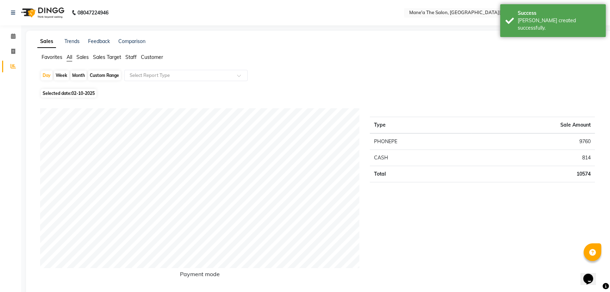
click at [75, 74] on div "Month" at bounding box center [78, 75] width 16 height 10
select select "10"
select select "2025"
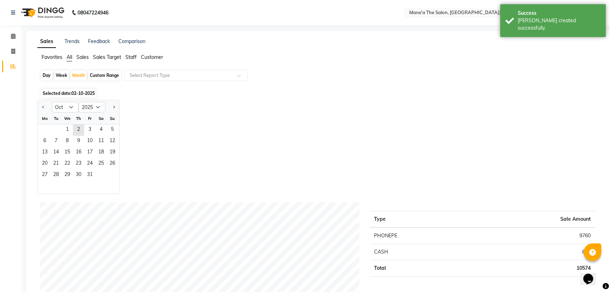
click at [49, 76] on div "Day" at bounding box center [47, 75] width 12 height 10
select select "10"
select select "2025"
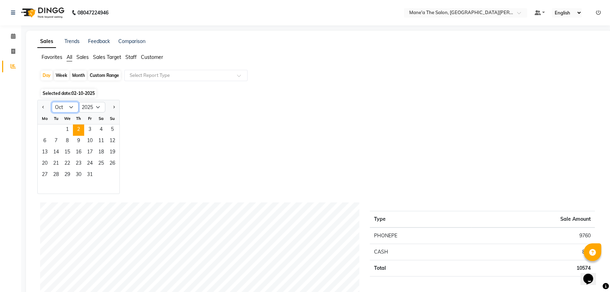
click at [65, 110] on select "Jan Feb Mar Apr May Jun [DATE] Aug Sep Oct Nov Dec" at bounding box center [65, 107] width 27 height 11
select select "9"
click at [52, 102] on select "Jan Feb Mar Apr May Jun [DATE] Aug Sep Oct Nov Dec" at bounding box center [65, 107] width 27 height 11
click at [56, 169] on span "30" at bounding box center [55, 174] width 11 height 11
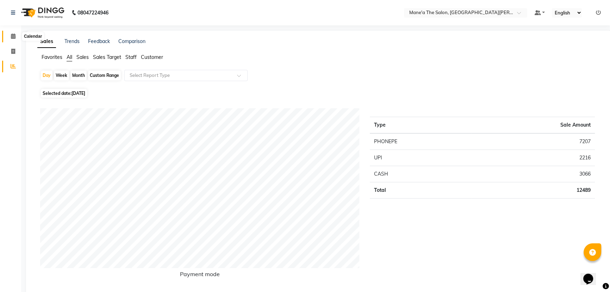
click at [14, 35] on icon at bounding box center [13, 35] width 5 height 5
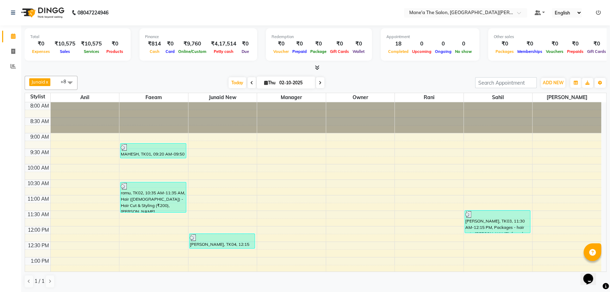
click at [248, 80] on span at bounding box center [252, 82] width 8 height 11
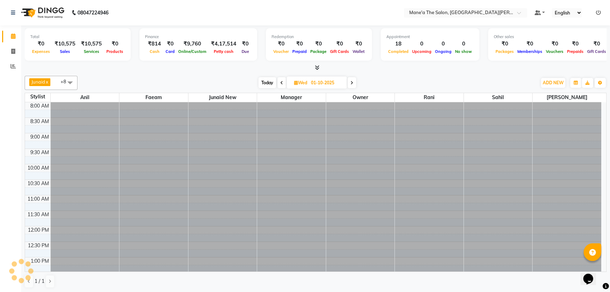
scroll to position [232, 0]
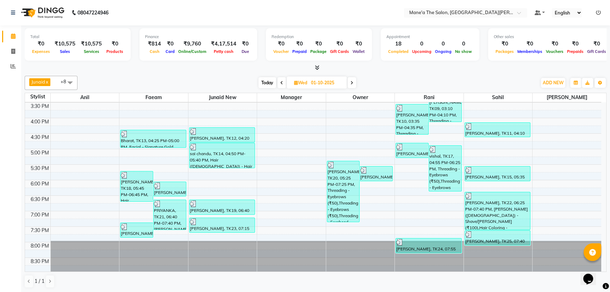
click at [278, 81] on span at bounding box center [282, 82] width 8 height 11
type input "[DATE]"
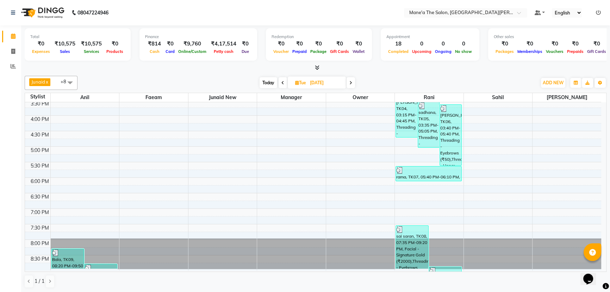
scroll to position [0, 0]
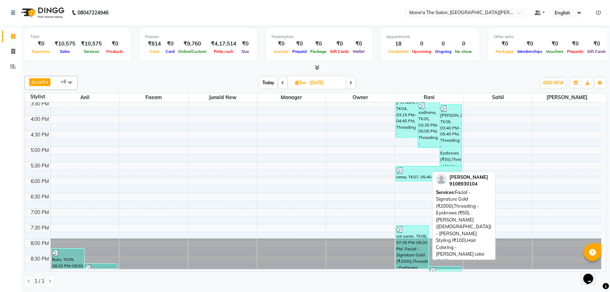
click at [418, 253] on div "sai saran, TK08, 07:35 PM-09:20 PM, Facial - Signature Gold (₹2000),Threading -…" at bounding box center [412, 246] width 32 height 43
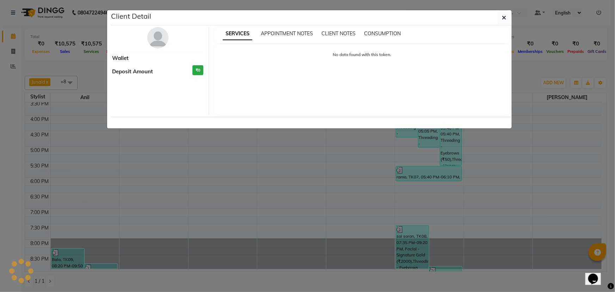
select select "3"
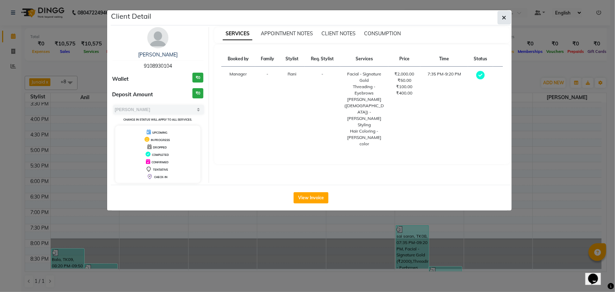
click at [501, 15] on button "button" at bounding box center [503, 17] width 13 height 13
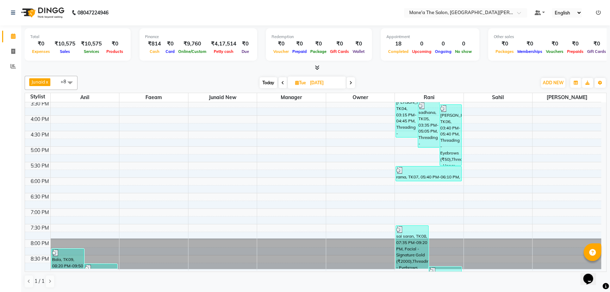
click at [348, 79] on span at bounding box center [351, 82] width 8 height 11
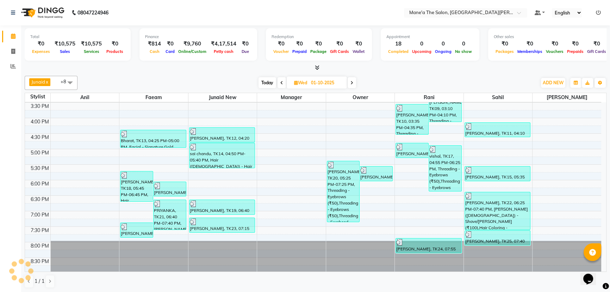
click at [348, 79] on span at bounding box center [352, 82] width 8 height 11
type input "02-10-2025"
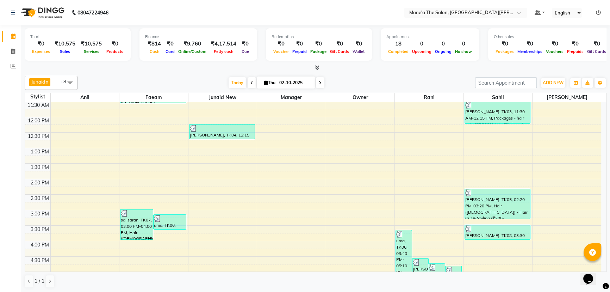
scroll to position [72, 0]
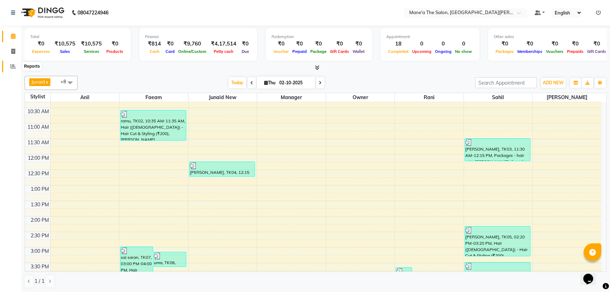
click at [13, 64] on icon at bounding box center [13, 65] width 5 height 5
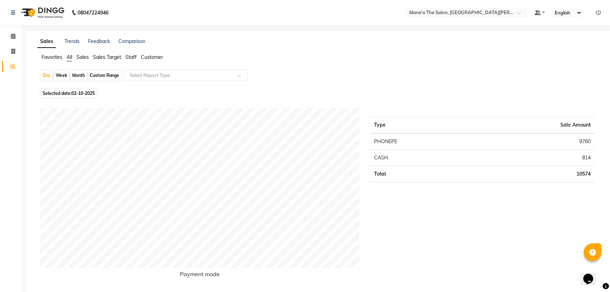
click at [79, 75] on div "Month" at bounding box center [78, 75] width 16 height 10
select select "10"
select select "2025"
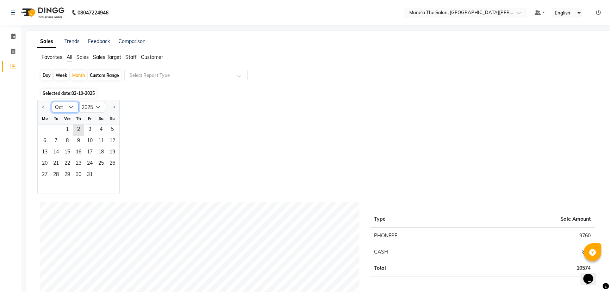
click at [71, 106] on select "Jan Feb Mar Apr May Jun [DATE] Aug Sep Oct Nov Dec" at bounding box center [65, 107] width 27 height 11
select select "9"
click at [52, 102] on select "Jan Feb Mar Apr May Jun [DATE] Aug Sep Oct Nov Dec" at bounding box center [65, 107] width 27 height 11
click at [76, 132] on span "4" at bounding box center [78, 129] width 11 height 11
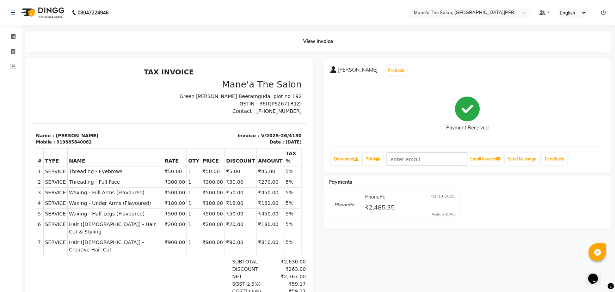
select select "7205"
select select "service"
